Goal: Transaction & Acquisition: Purchase product/service

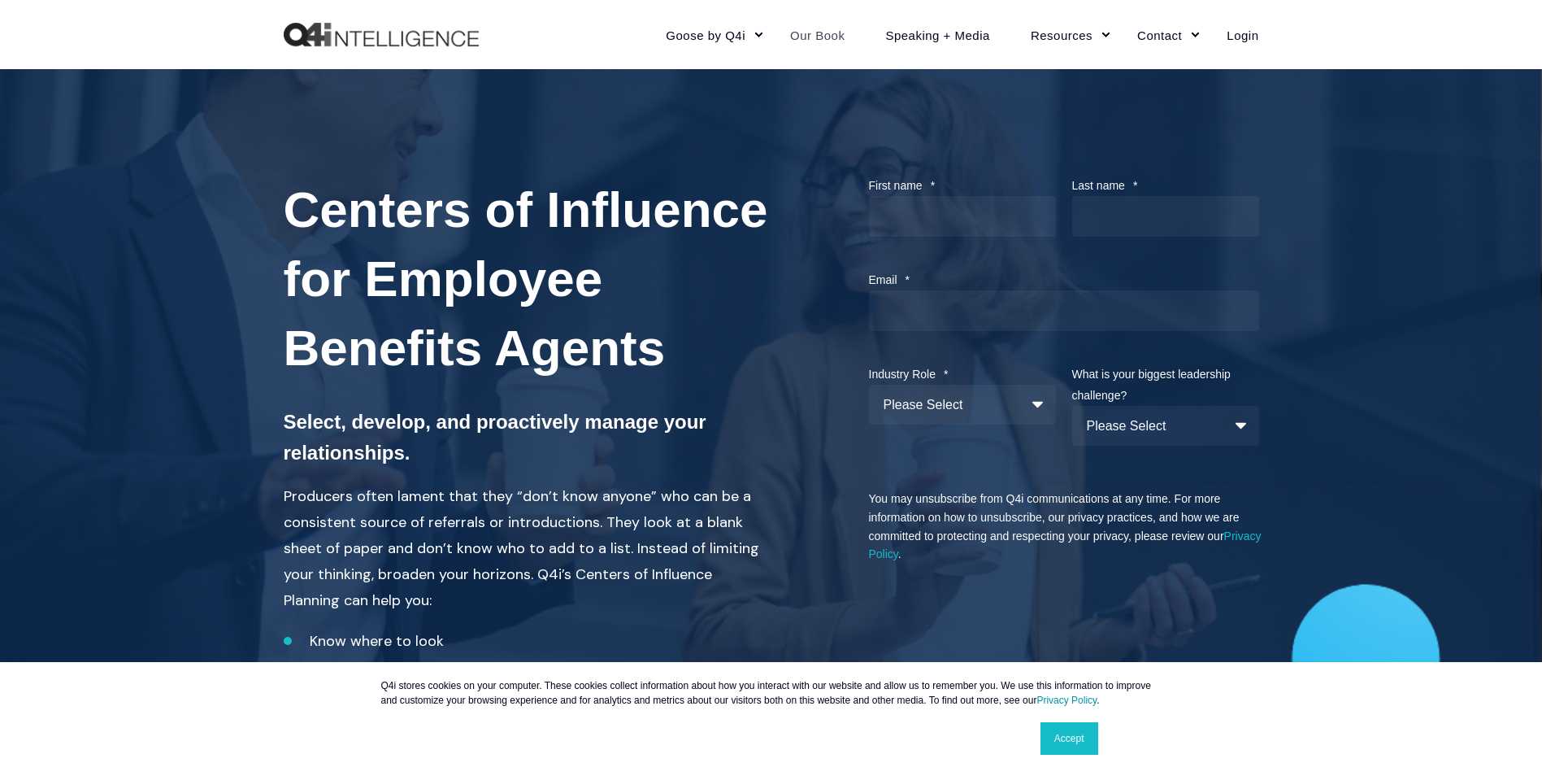
click at [816, 37] on link "Our Book" at bounding box center [817, 34] width 95 height 71
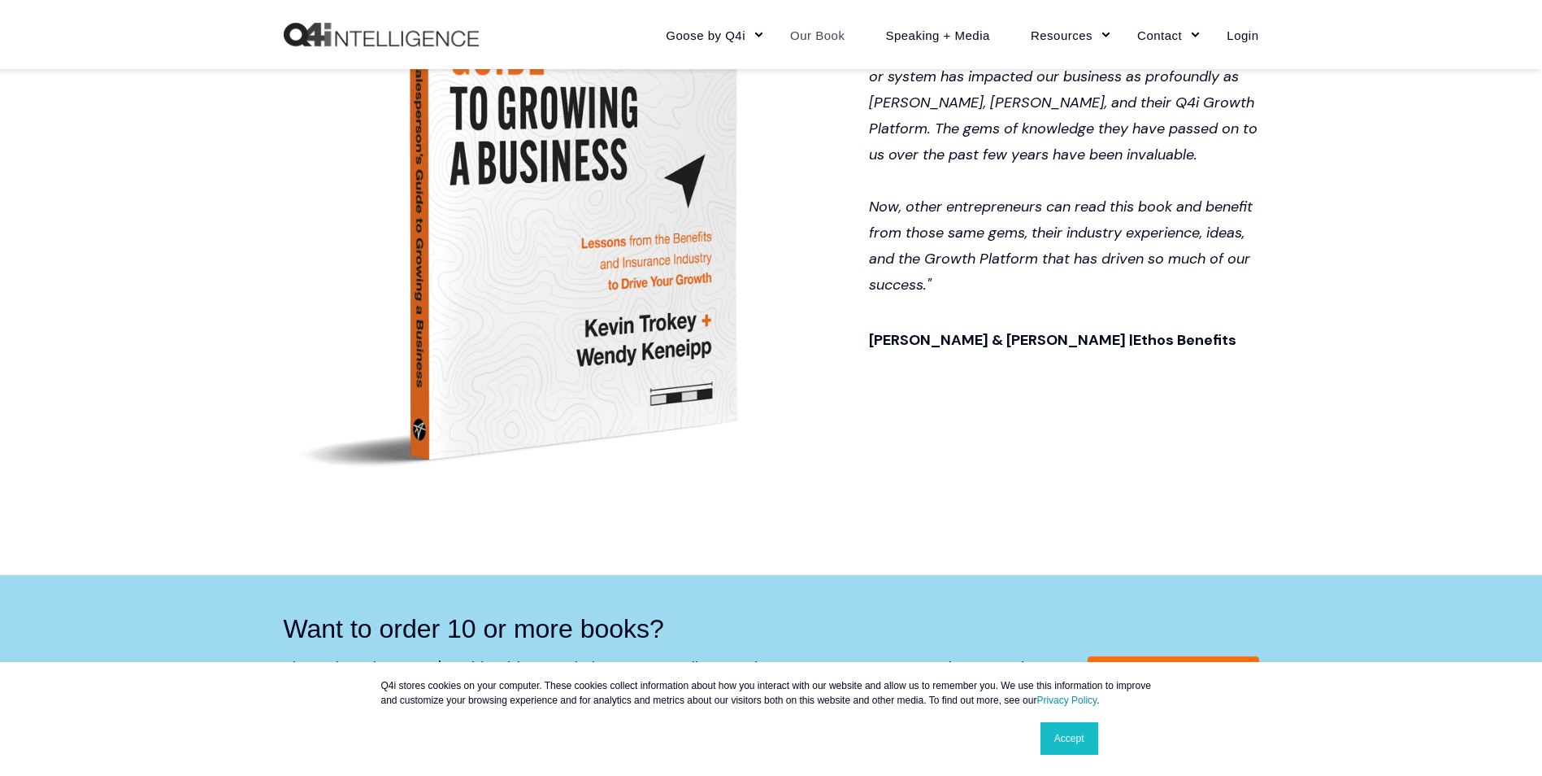
scroll to position [813, 0]
